Goal: Find contact information: Find contact information

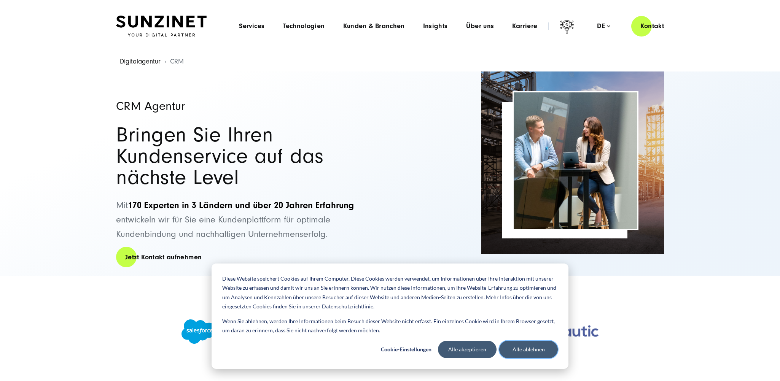
click at [521, 350] on button "Alle ablehnen" at bounding box center [528, 349] width 59 height 17
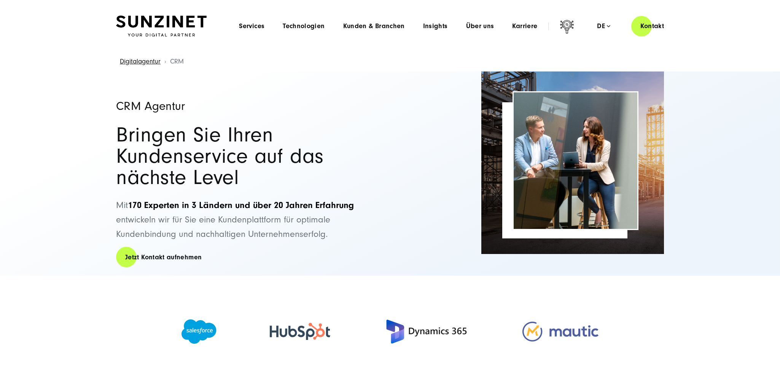
click at [161, 25] on img at bounding box center [161, 26] width 91 height 21
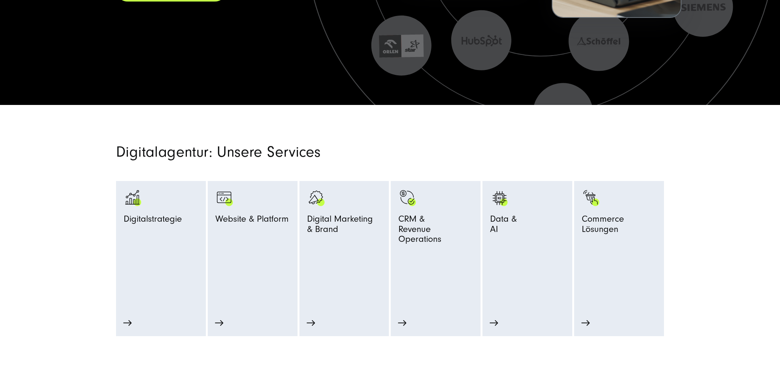
scroll to position [418, 0]
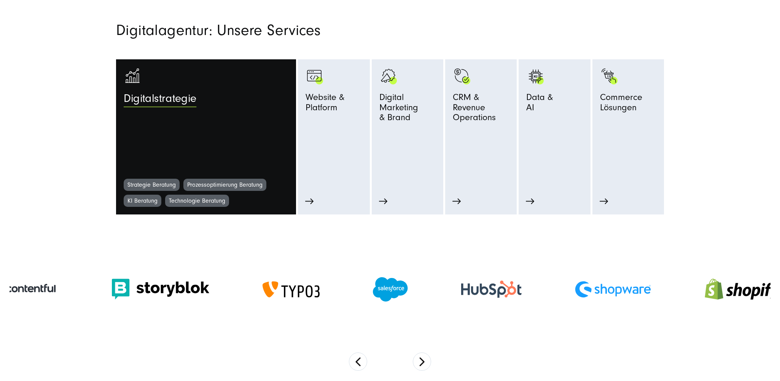
click at [181, 165] on link "Digitalstrategie" at bounding box center [206, 123] width 165 height 112
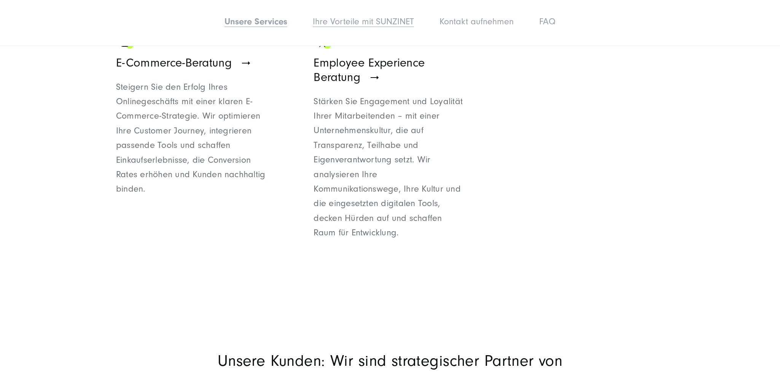
scroll to position [1103, 0]
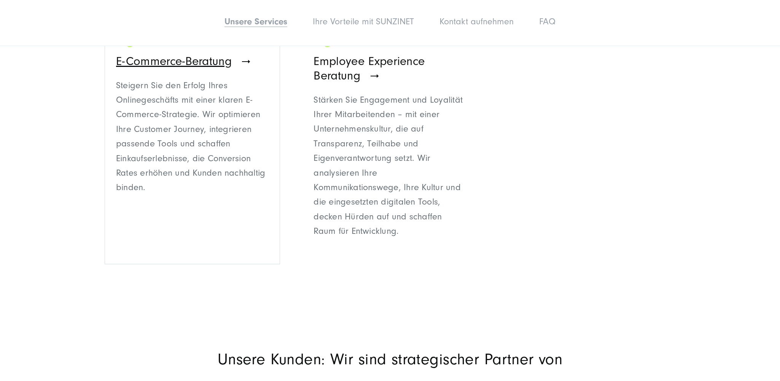
click at [179, 63] on span "E-Commerce-Beratung" at bounding box center [174, 61] width 116 height 14
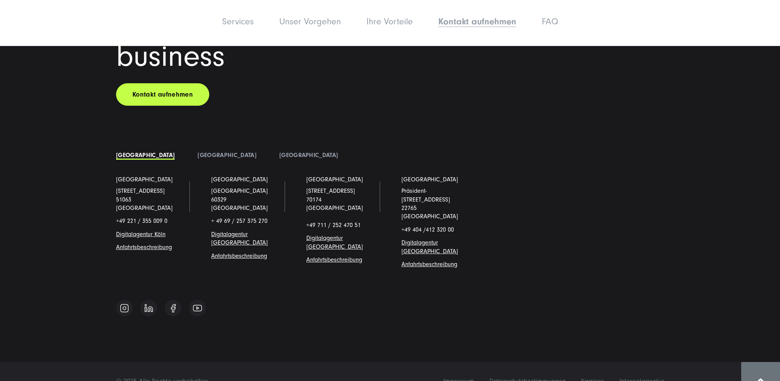
scroll to position [3969, 0]
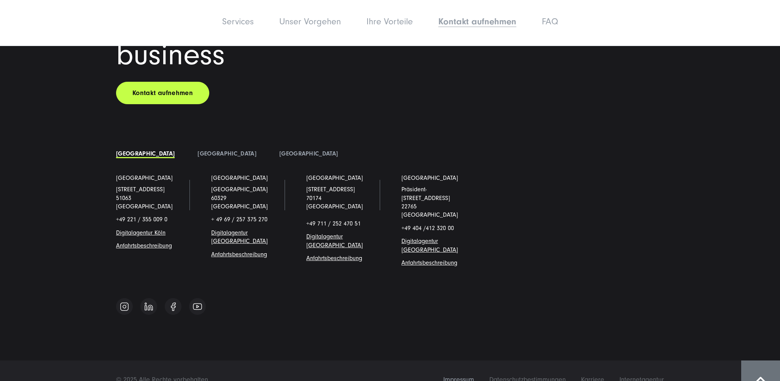
click at [464, 376] on span "Impressum" at bounding box center [458, 380] width 31 height 8
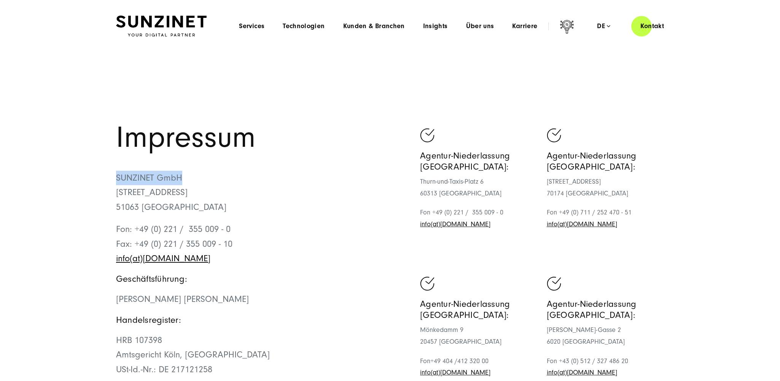
drag, startPoint x: 116, startPoint y: 177, endPoint x: 191, endPoint y: 178, distance: 74.9
click at [191, 178] on p "SUNZINET GmbH Schanzenstraße 23 51063 Köln" at bounding box center [253, 193] width 274 height 44
copy p "SUNZINET GmbH"
click at [484, 26] on span "Über uns" at bounding box center [480, 26] width 28 height 8
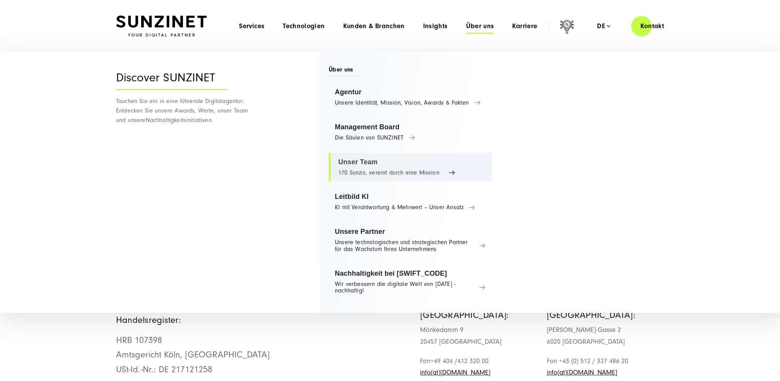
click at [367, 161] on link "Unser Team 170 Sunzis, vereint durch eine Mission" at bounding box center [410, 167] width 163 height 29
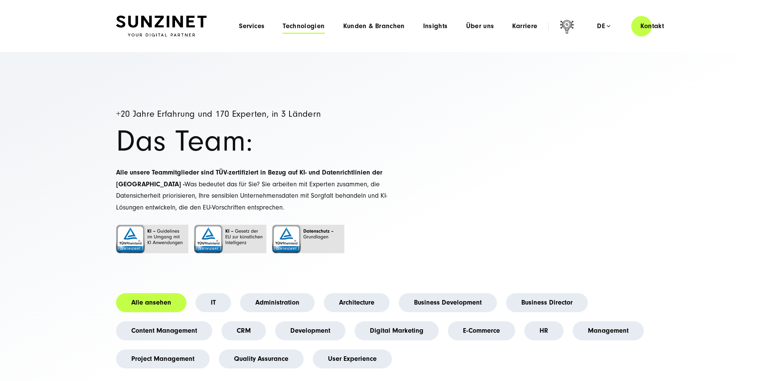
click at [313, 27] on span "Technologien" at bounding box center [304, 26] width 42 height 8
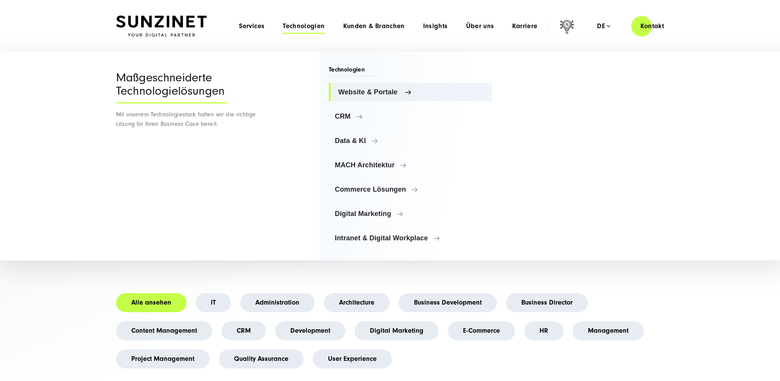
click at [378, 88] on span "Website & Portale" at bounding box center [412, 92] width 148 height 8
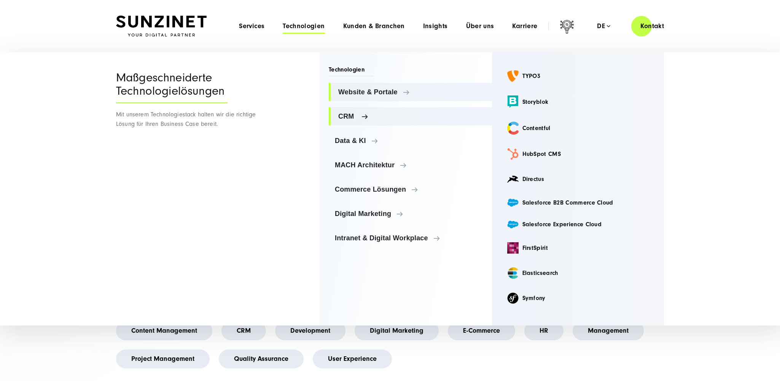
click at [351, 113] on span "CRM" at bounding box center [412, 117] width 148 height 8
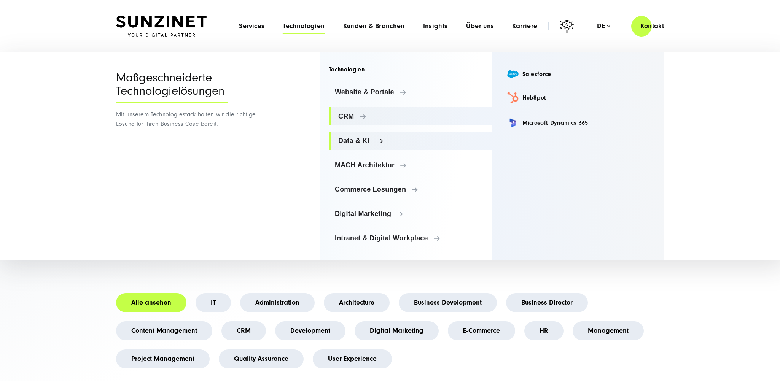
click at [360, 141] on span "Data & KI" at bounding box center [412, 141] width 148 height 8
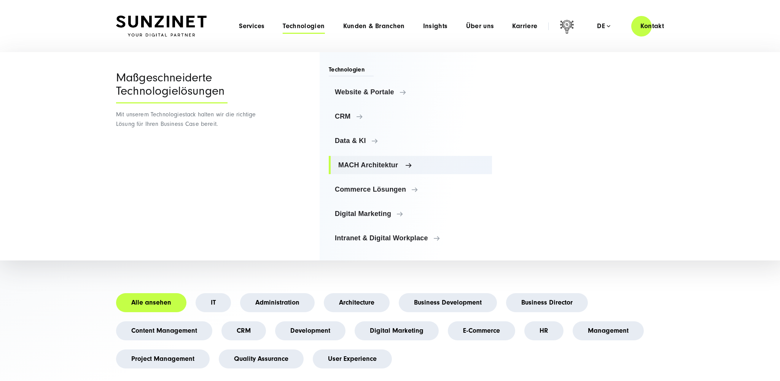
click at [362, 167] on span "MACH Architektur" at bounding box center [412, 165] width 148 height 8
click at [367, 192] on span "Commerce Lösungen" at bounding box center [412, 190] width 148 height 8
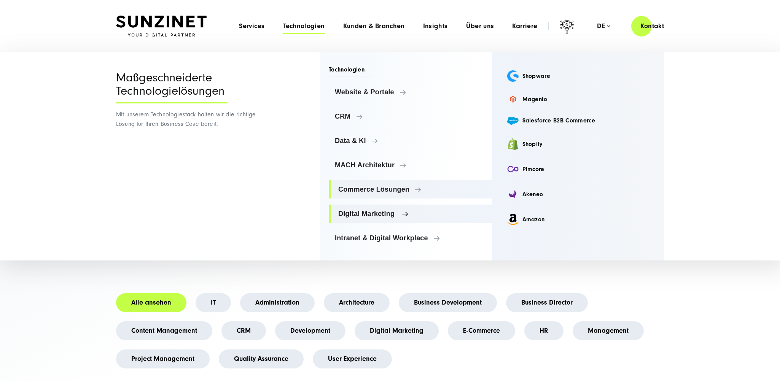
click at [369, 211] on span "Digital Marketing" at bounding box center [412, 214] width 148 height 8
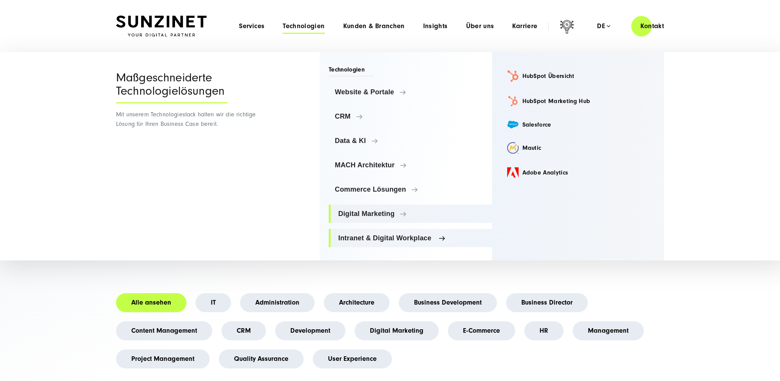
click at [371, 238] on span "Intranet & Digital Workplace" at bounding box center [412, 238] width 148 height 8
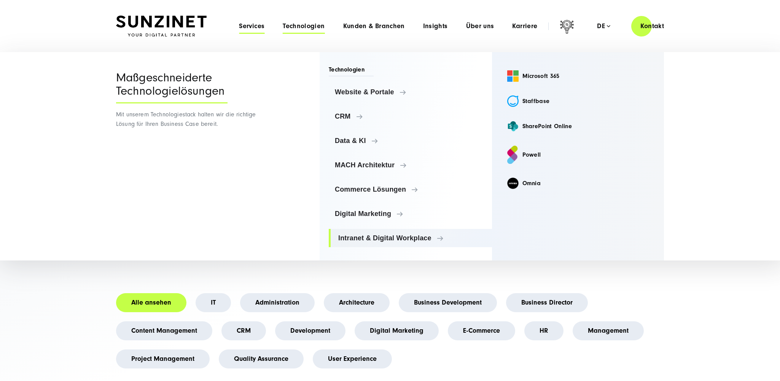
click at [255, 27] on span "Services" at bounding box center [251, 26] width 25 height 8
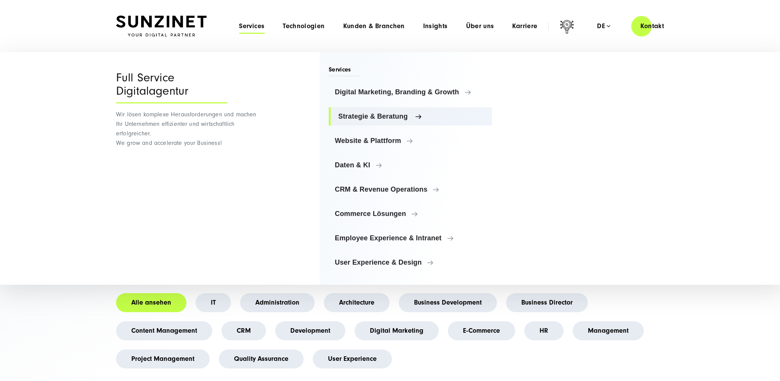
click at [360, 117] on span "Strategie & Beratung" at bounding box center [412, 117] width 148 height 8
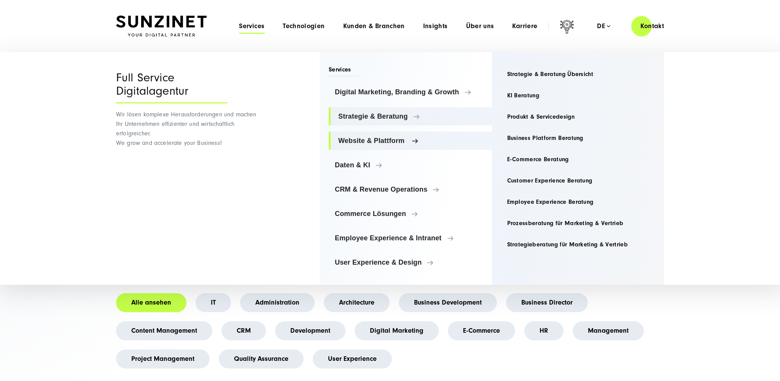
click at [360, 140] on span "Website & Plattform" at bounding box center [412, 141] width 148 height 8
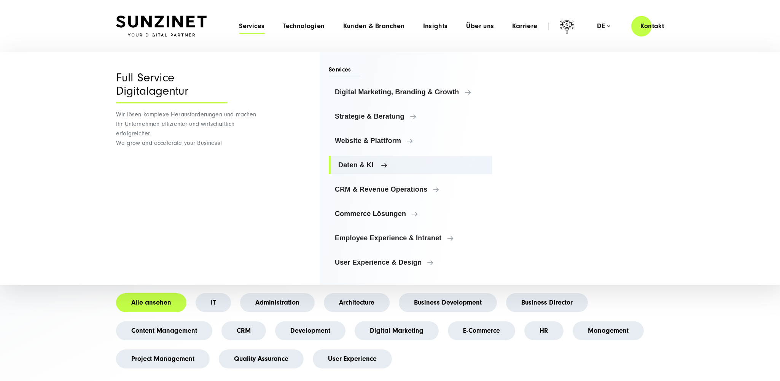
click at [362, 163] on span "Daten & KI" at bounding box center [412, 165] width 148 height 8
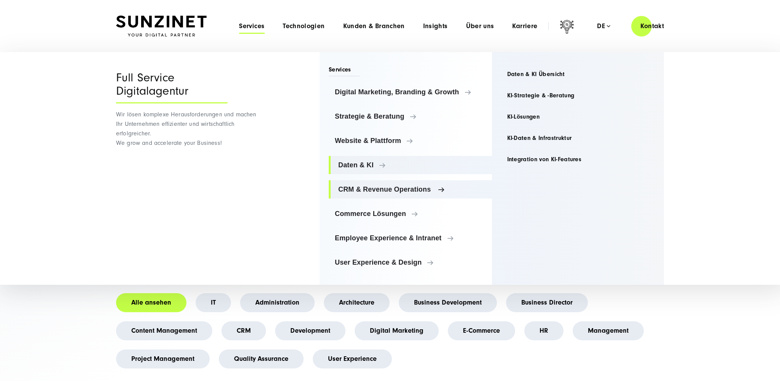
click at [366, 184] on link "CRM & Revenue Operations" at bounding box center [410, 189] width 163 height 18
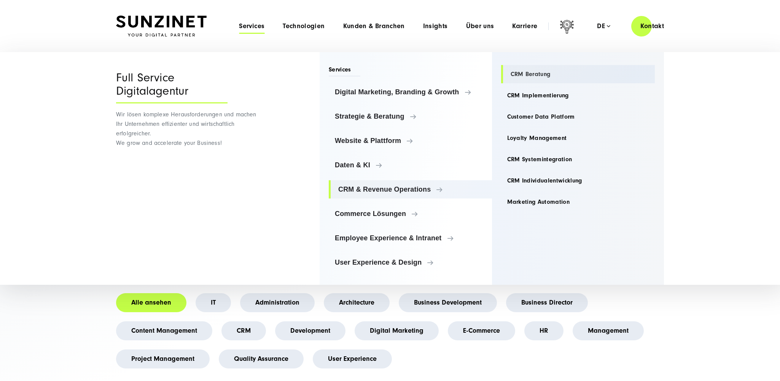
click at [518, 69] on link "CRM Beratung" at bounding box center [578, 74] width 154 height 18
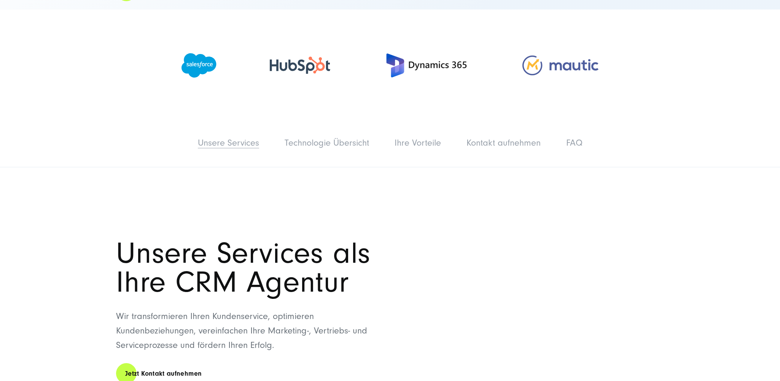
click at [247, 138] on link "Unsere Services" at bounding box center [228, 143] width 61 height 10
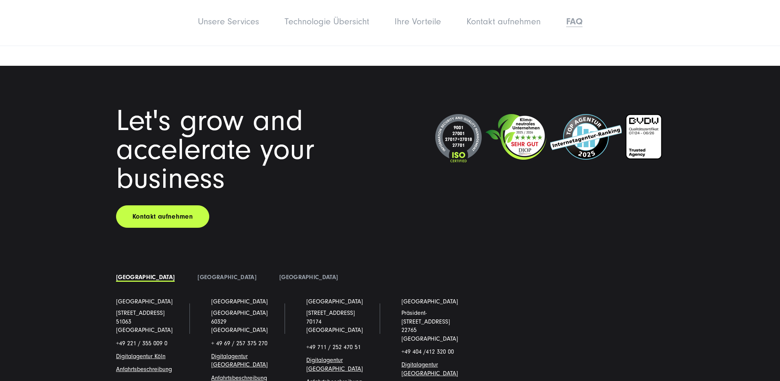
scroll to position [4696, 0]
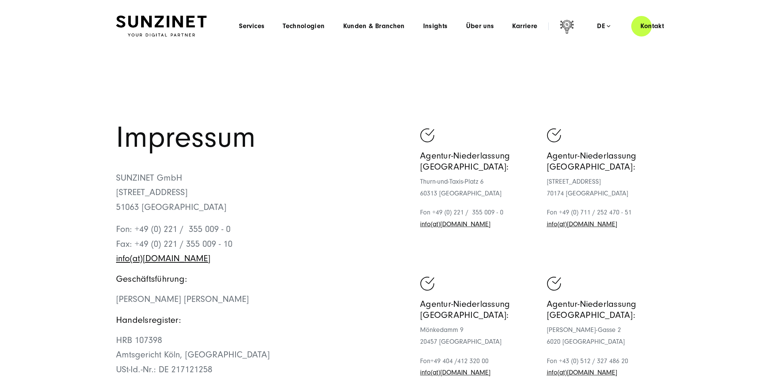
click at [160, 23] on img at bounding box center [161, 26] width 91 height 21
